Goal: Task Accomplishment & Management: Manage account settings

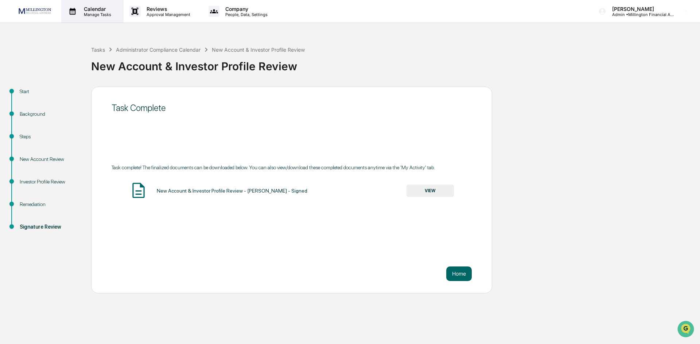
click at [100, 13] on p "Manage Tasks" at bounding box center [96, 14] width 37 height 5
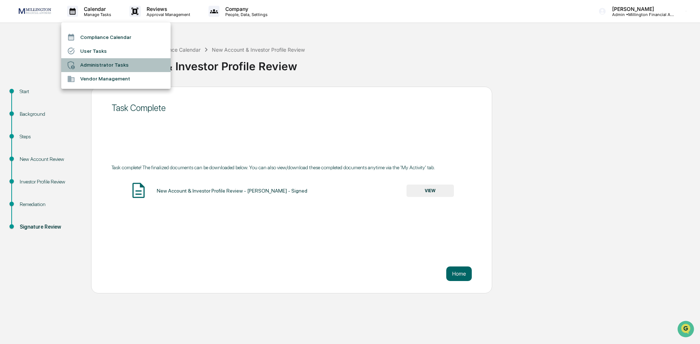
click at [87, 65] on li "Administrator Tasks" at bounding box center [115, 65] width 109 height 14
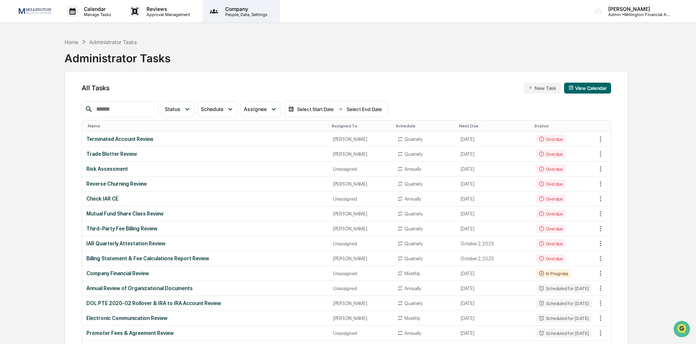
click at [229, 10] on p "Company" at bounding box center [245, 9] width 52 height 6
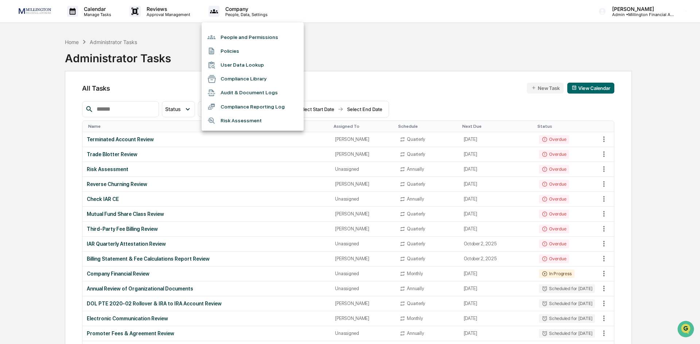
click at [175, 12] on div at bounding box center [350, 172] width 700 height 344
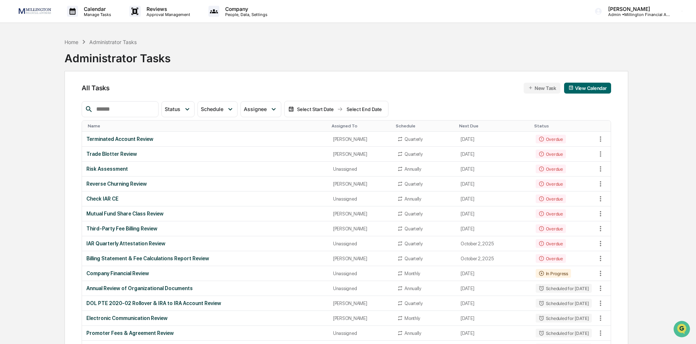
click at [175, 12] on p "Approval Management" at bounding box center [167, 14] width 53 height 5
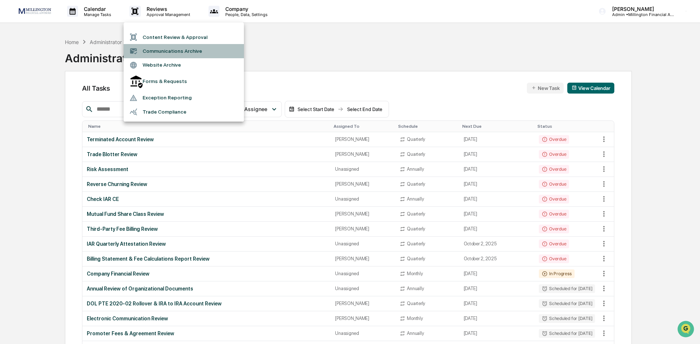
click at [150, 52] on li "Communications Archive" at bounding box center [184, 51] width 120 height 14
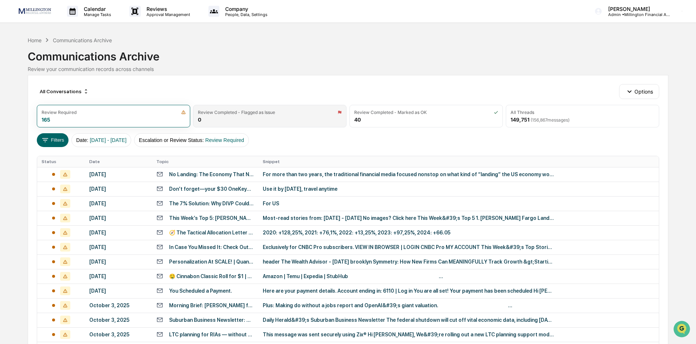
click at [231, 120] on div "Review Completed - Flagged as Issue 0" at bounding box center [269, 116] width 153 height 23
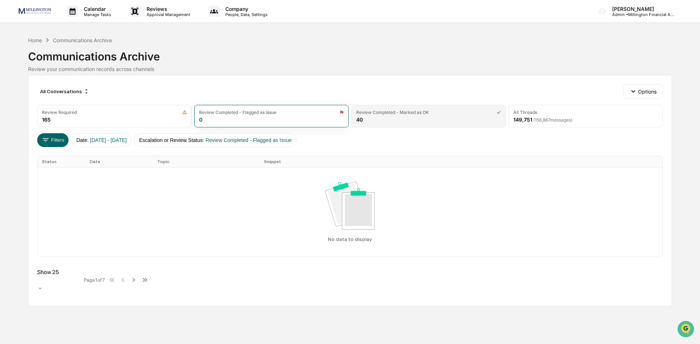
click at [404, 120] on div "Review Completed - Marked as OK 40" at bounding box center [428, 116] width 154 height 23
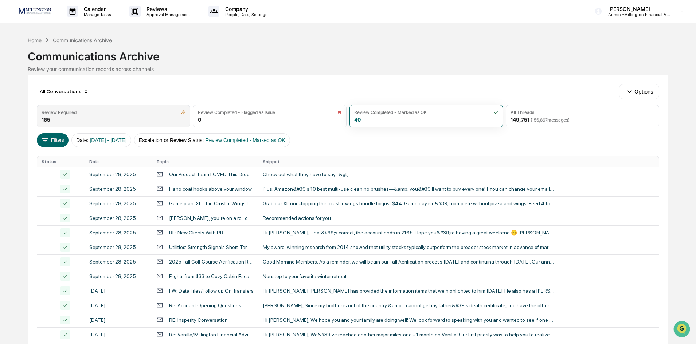
click at [106, 121] on div "Review Required 165" at bounding box center [113, 116] width 153 height 23
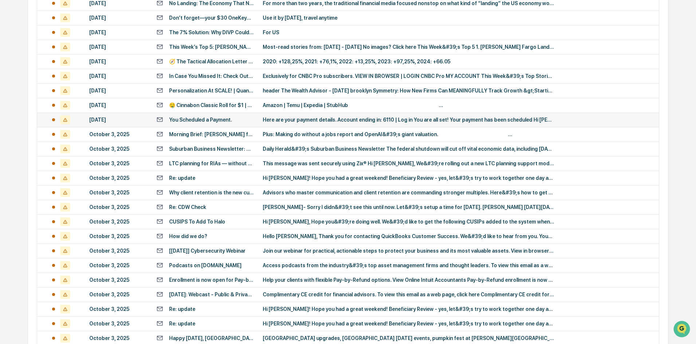
scroll to position [229, 0]
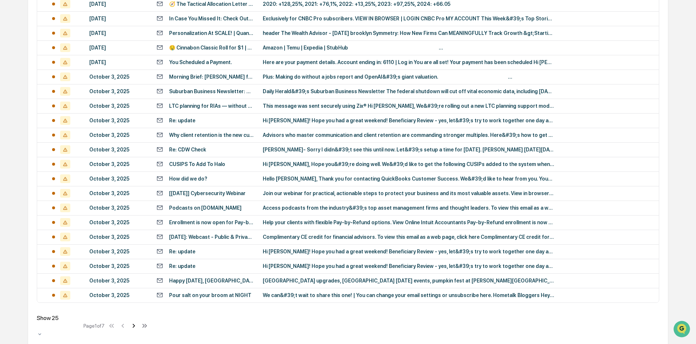
click at [134, 322] on icon at bounding box center [134, 326] width 8 height 8
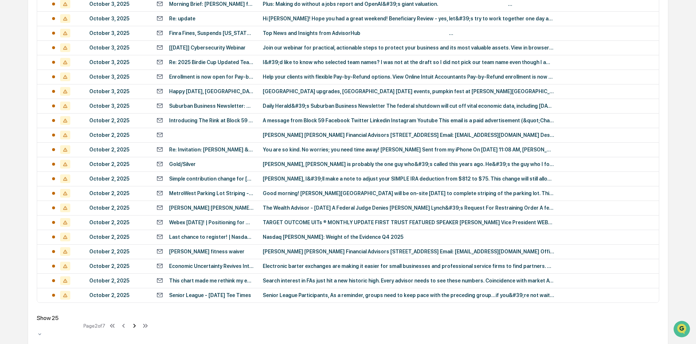
click at [137, 324] on icon at bounding box center [135, 326] width 8 height 8
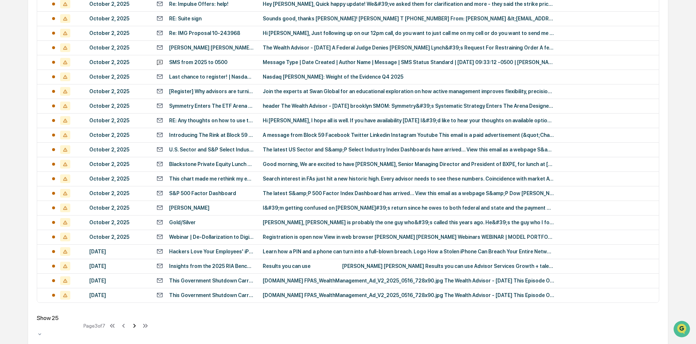
click at [137, 324] on icon at bounding box center [135, 326] width 8 height 8
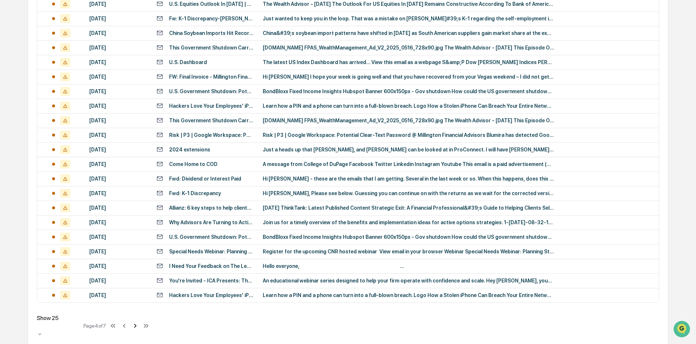
click at [137, 324] on icon at bounding box center [135, 326] width 8 height 8
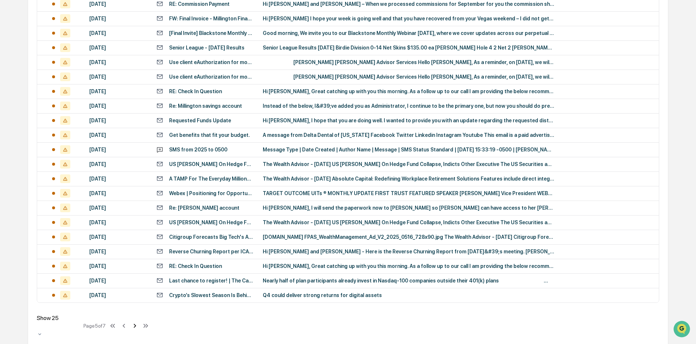
click at [137, 324] on icon at bounding box center [135, 326] width 8 height 8
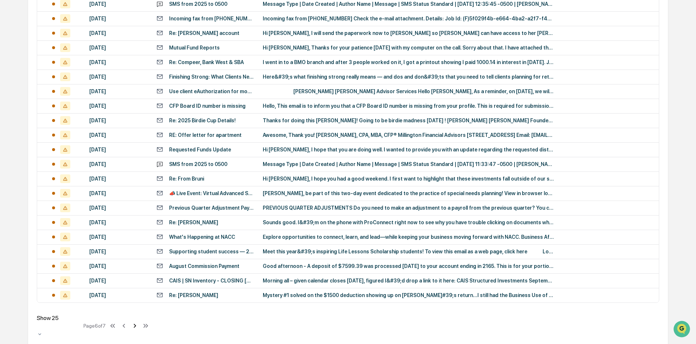
click at [137, 324] on icon at bounding box center [135, 326] width 8 height 8
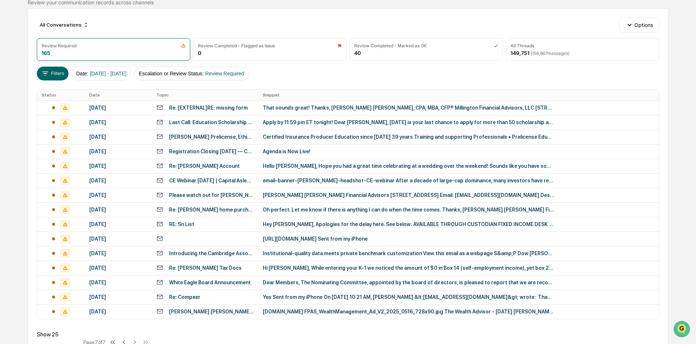
scroll to position [83, 0]
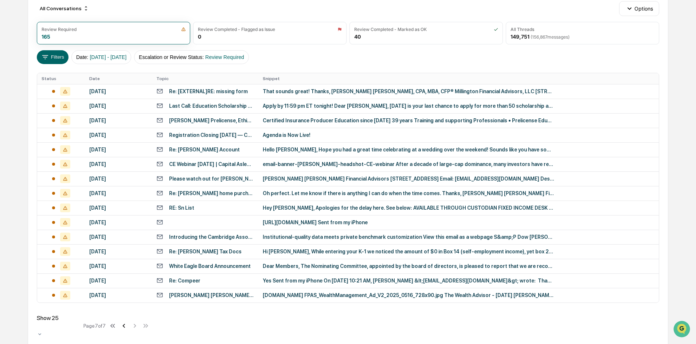
click at [128, 325] on icon at bounding box center [124, 326] width 8 height 8
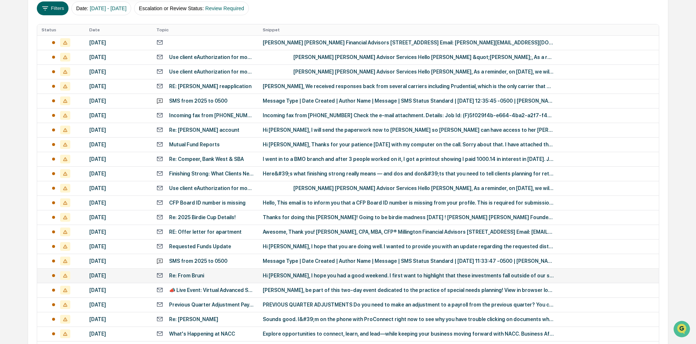
scroll to position [229, 0]
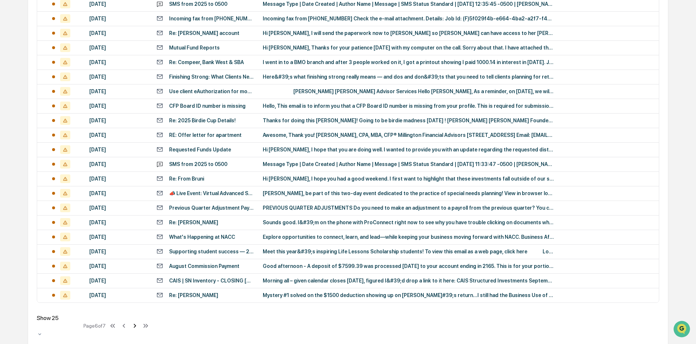
click at [137, 322] on icon at bounding box center [135, 326] width 8 height 8
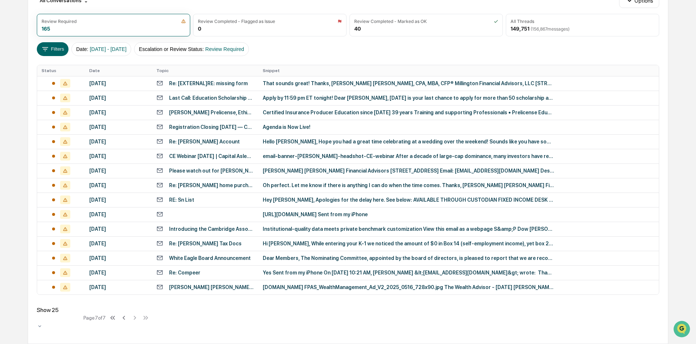
scroll to position [83, 0]
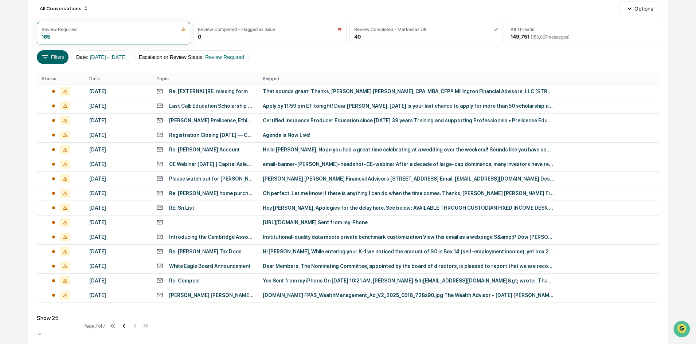
click at [128, 323] on icon at bounding box center [124, 326] width 8 height 8
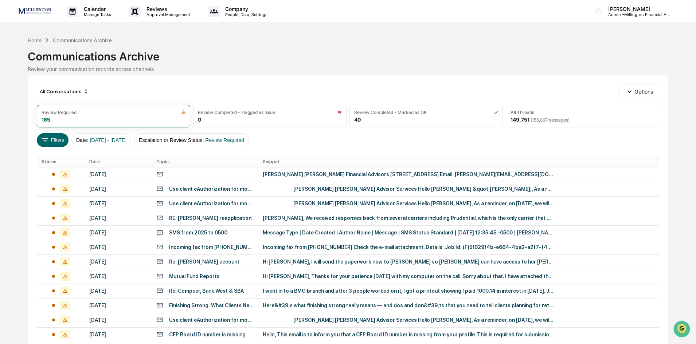
scroll to position [229, 0]
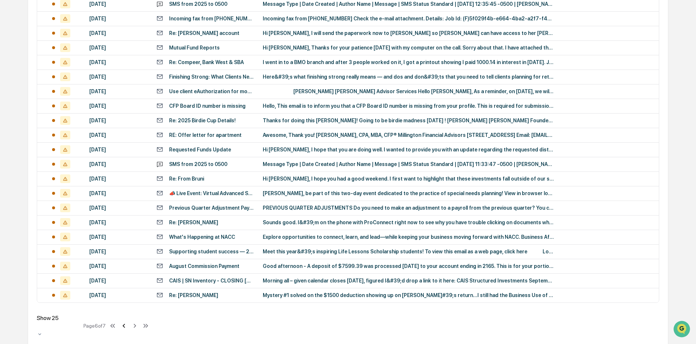
click at [124, 322] on icon at bounding box center [124, 326] width 8 height 8
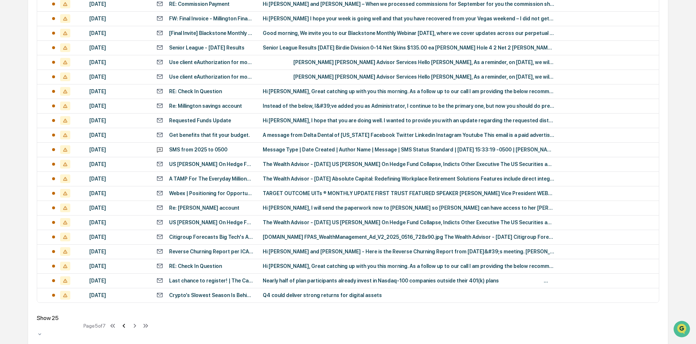
click at [124, 322] on icon at bounding box center [124, 326] width 8 height 8
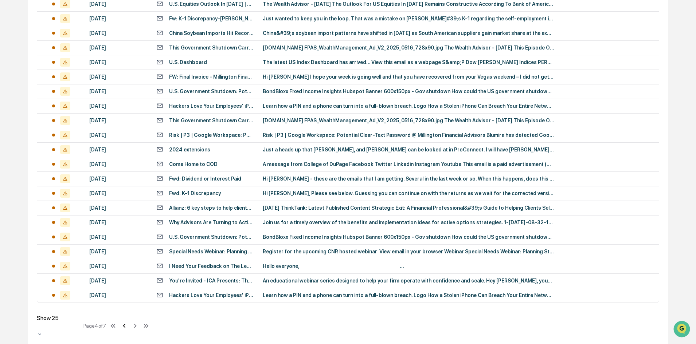
click at [124, 322] on icon at bounding box center [124, 326] width 8 height 8
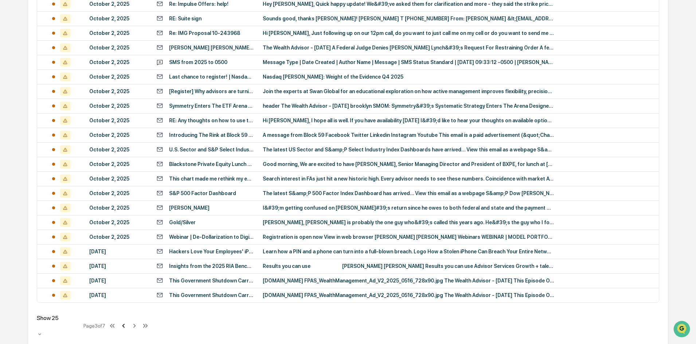
click at [124, 322] on icon at bounding box center [124, 326] width 8 height 8
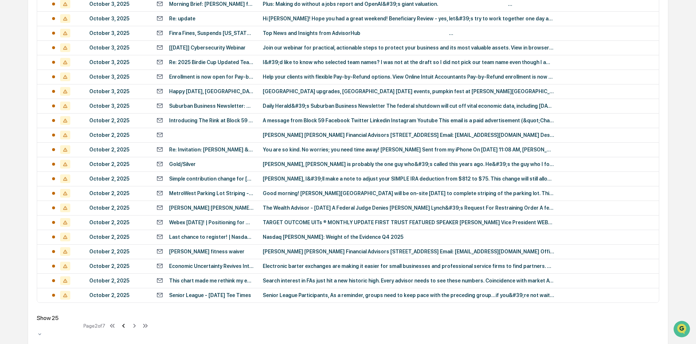
click at [124, 322] on icon at bounding box center [124, 326] width 8 height 8
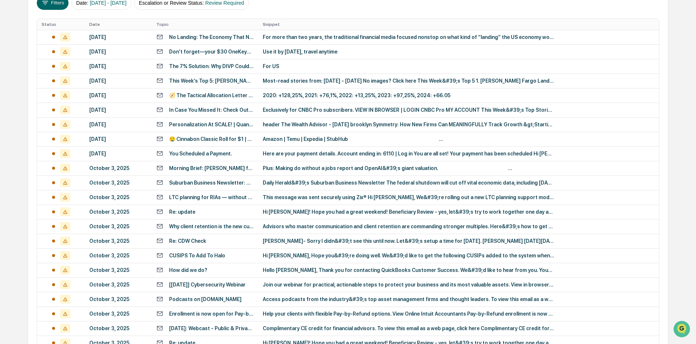
scroll to position [47, 0]
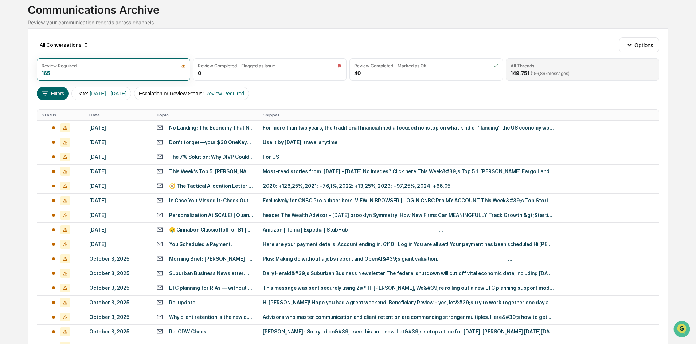
click at [549, 65] on div "All Threads" at bounding box center [583, 65] width 144 height 5
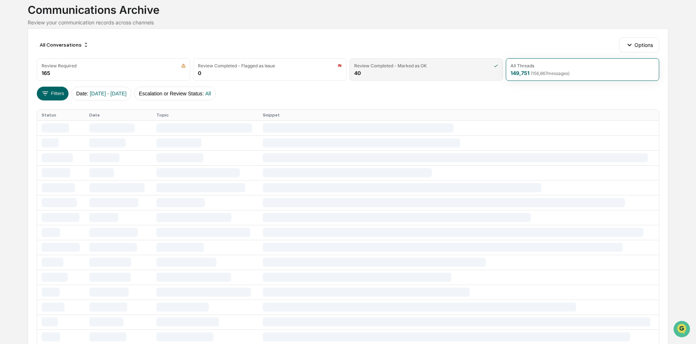
click at [437, 71] on div "Review Completed - Marked as OK 40" at bounding box center [426, 69] width 153 height 23
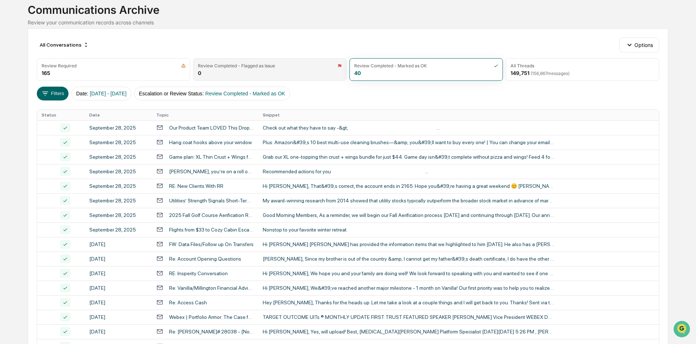
click at [281, 70] on div "Review Completed - Flagged as Issue 0" at bounding box center [269, 69] width 153 height 23
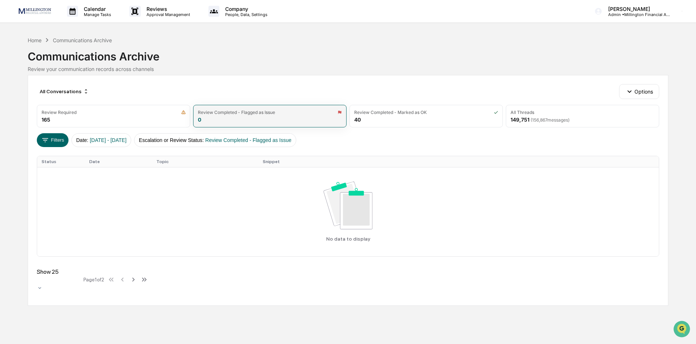
scroll to position [0, 0]
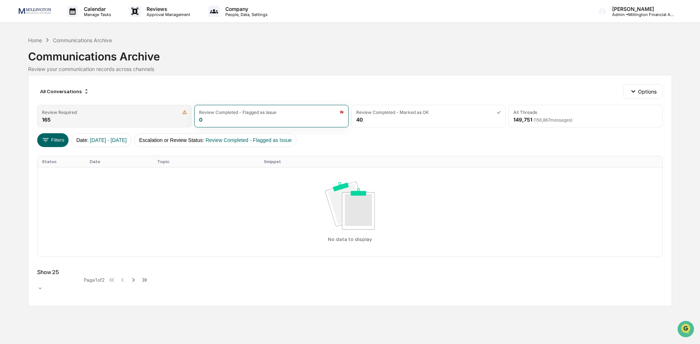
click at [124, 115] on div "Review Required" at bounding box center [114, 112] width 145 height 5
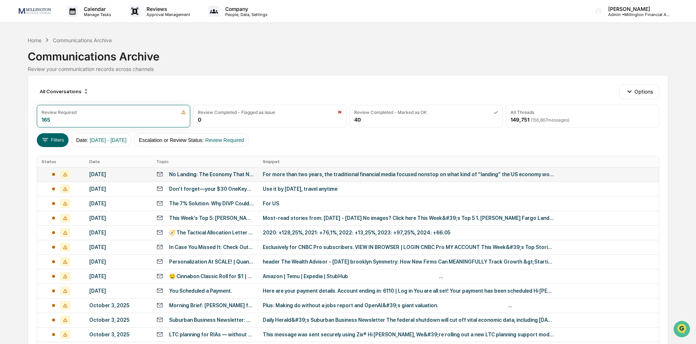
click at [118, 174] on div "[DATE]" at bounding box center [118, 175] width 58 height 6
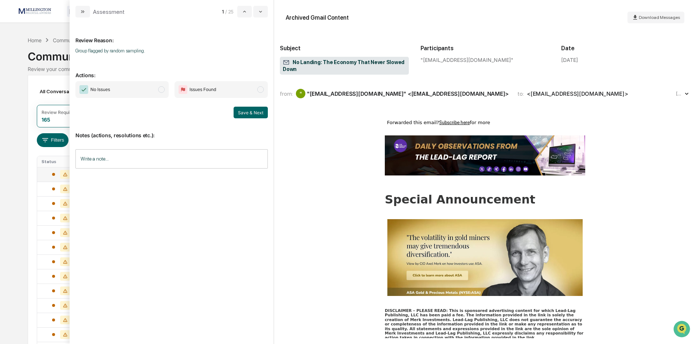
click at [19, 83] on div "Calendar Manage Tasks Reviews Approval Management Company People, Data, Setting…" at bounding box center [348, 290] width 696 height 581
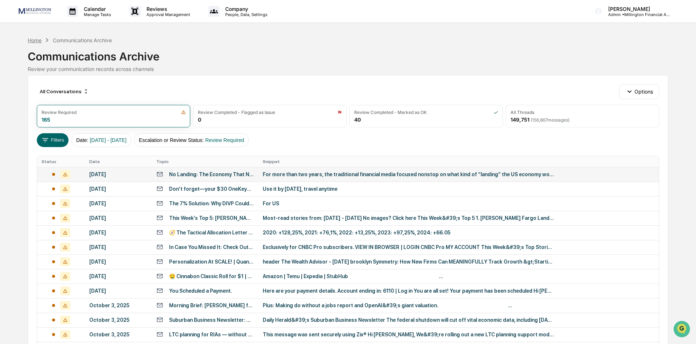
click at [32, 39] on div "Home" at bounding box center [35, 40] width 14 height 6
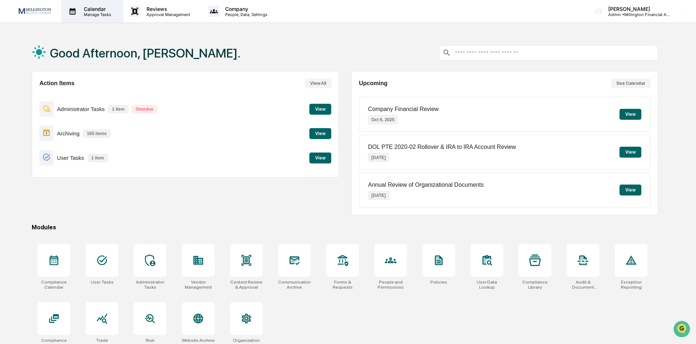
click at [98, 12] on p "Manage Tasks" at bounding box center [96, 14] width 37 height 5
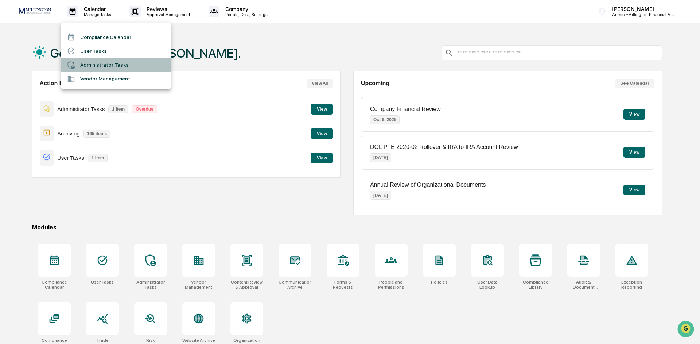
click at [102, 66] on li "Administrator Tasks" at bounding box center [115, 65] width 109 height 14
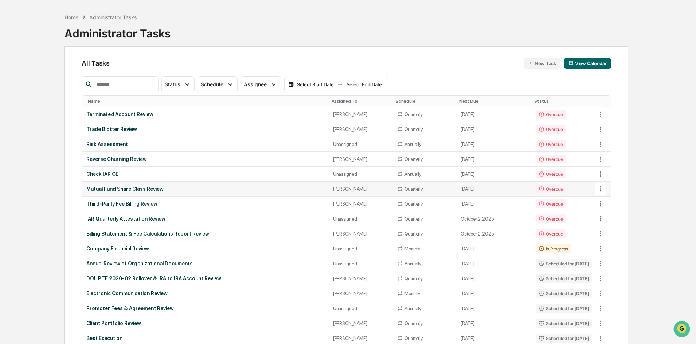
scroll to position [36, 0]
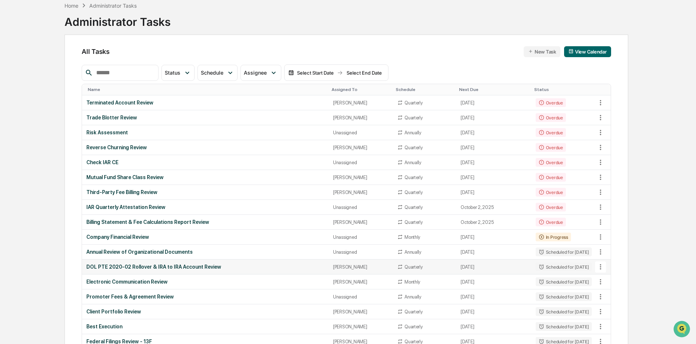
click at [126, 265] on div "DOL PTE 2020-02 Rollover & IRA to IRA Account Review" at bounding box center [205, 267] width 238 height 6
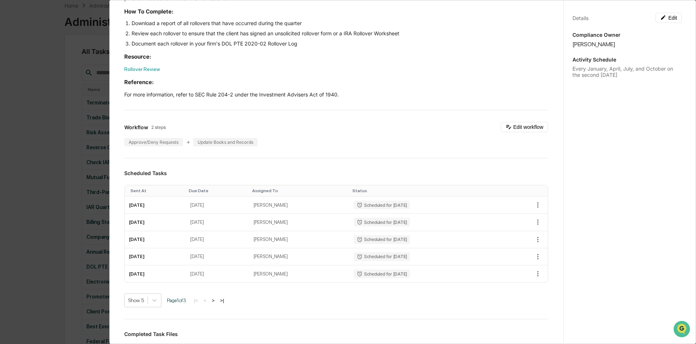
scroll to position [0, 0]
